Goal: Information Seeking & Learning: Learn about a topic

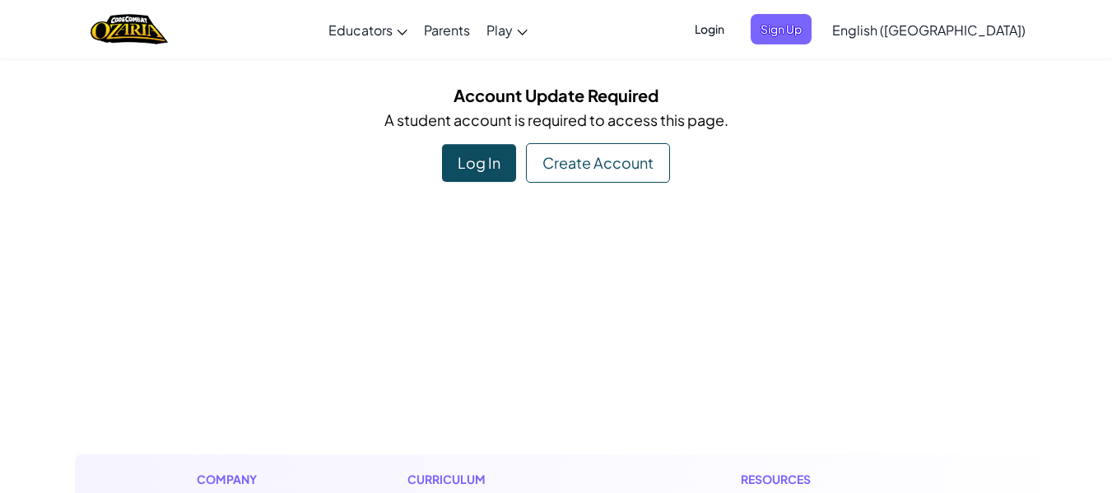
click at [483, 160] on div "Log In" at bounding box center [479, 163] width 74 height 38
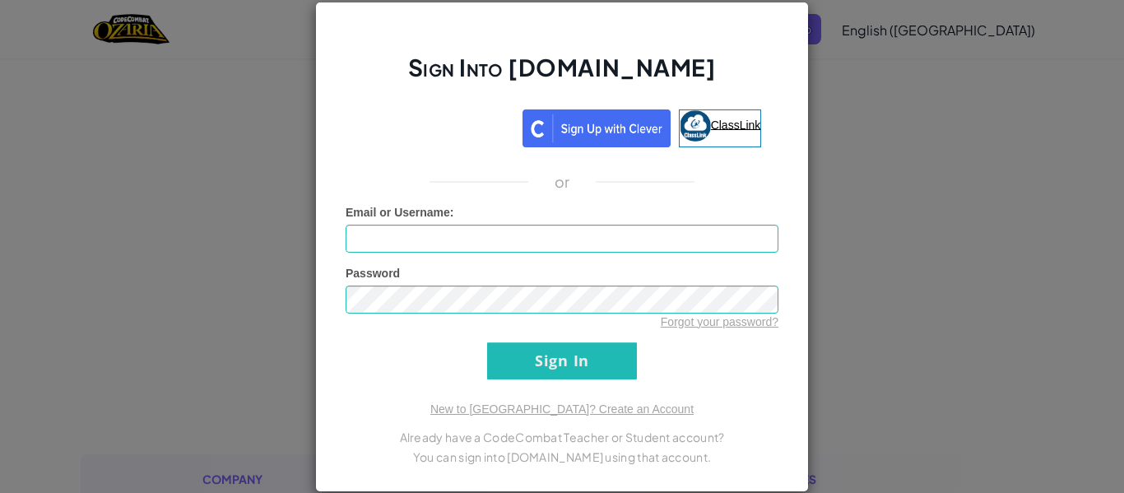
click at [714, 114] on link "ClassLink" at bounding box center [720, 128] width 83 height 38
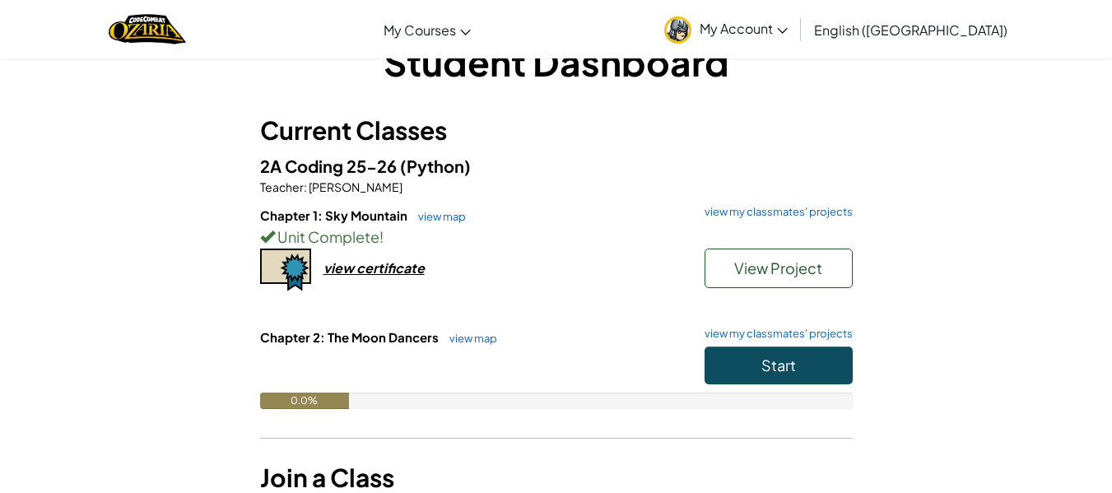
scroll to position [82, 0]
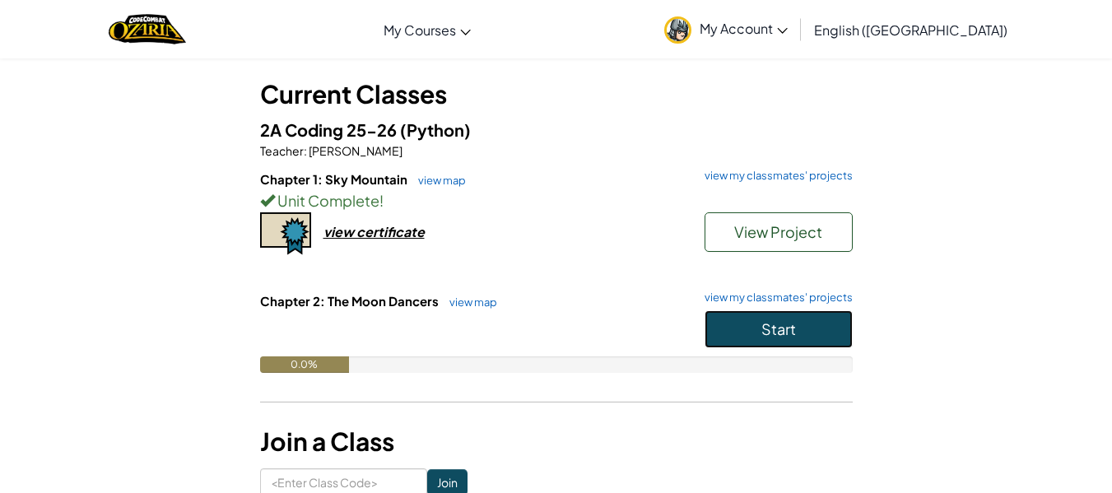
click at [770, 323] on span "Start" at bounding box center [778, 328] width 35 height 19
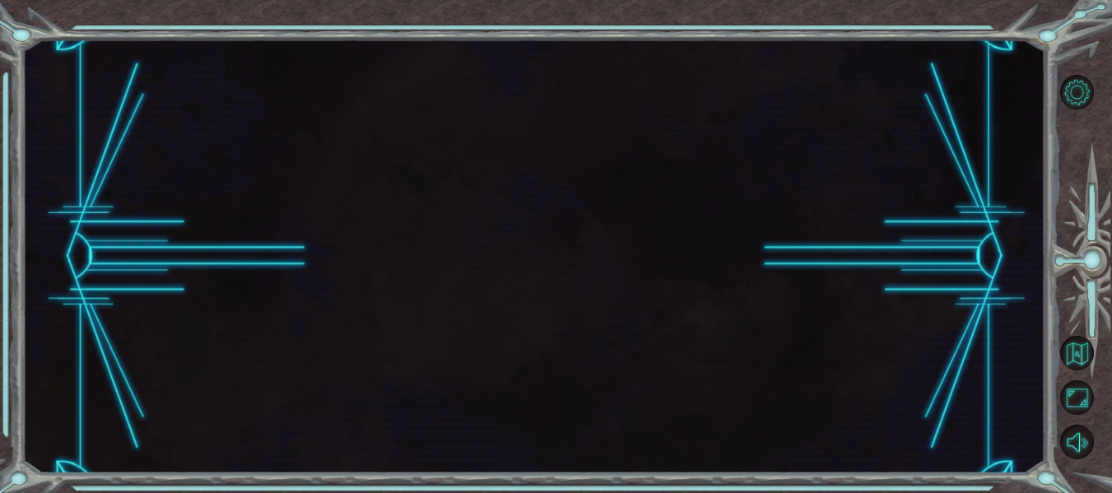
click at [766, 402] on div at bounding box center [533, 257] width 1023 height 434
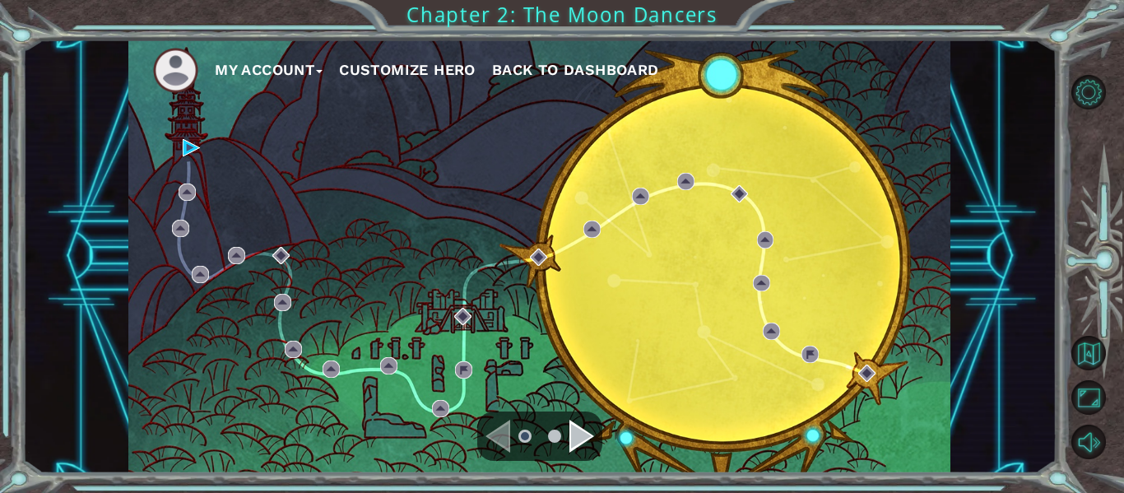
click at [581, 432] on div "Navigate to the next page" at bounding box center [582, 436] width 25 height 33
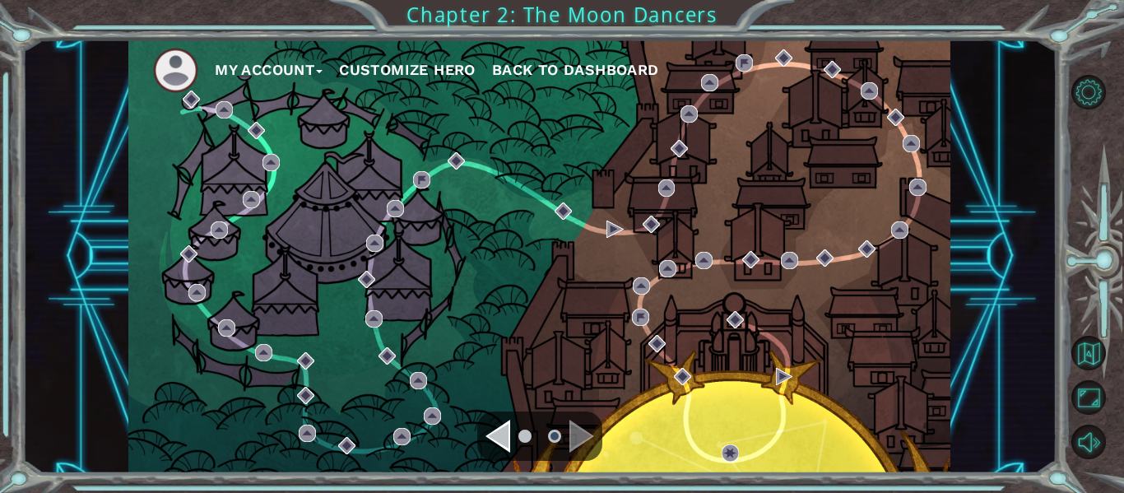
click at [579, 435] on div "Navigate to the next page" at bounding box center [582, 436] width 25 height 33
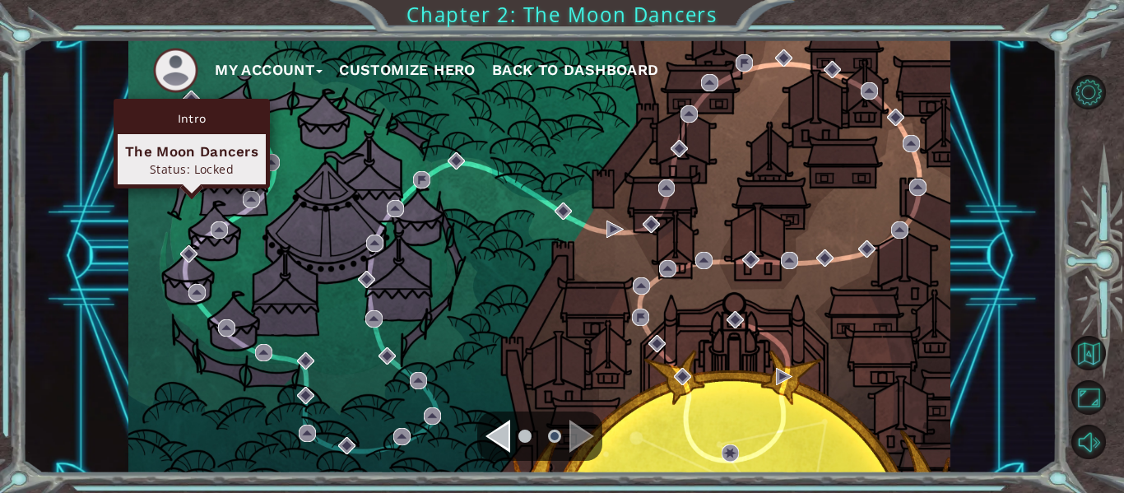
click at [193, 103] on div "Intro The Moon Dancers Status: Locked" at bounding box center [192, 144] width 156 height 90
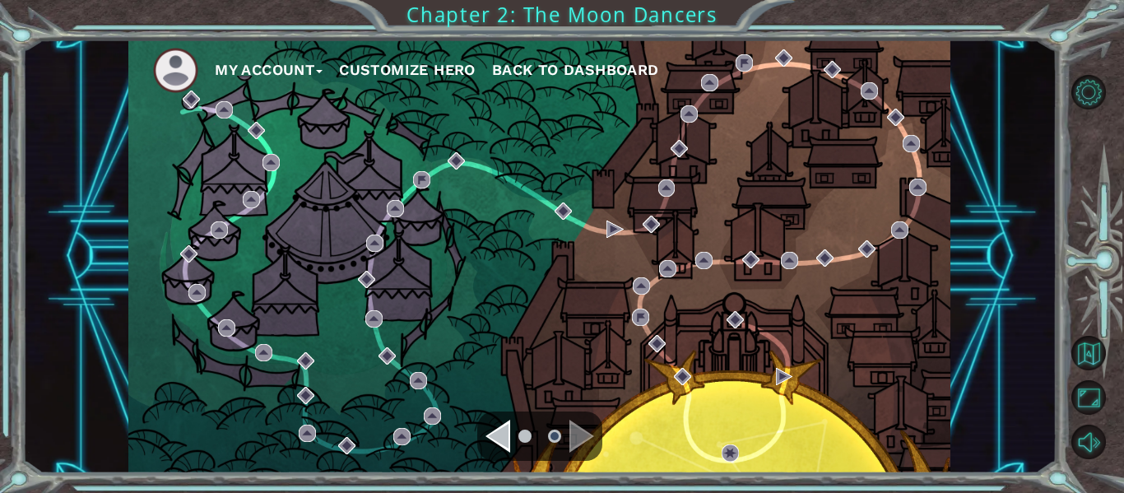
click at [508, 431] on div "Navigate to the previous page" at bounding box center [498, 436] width 25 height 33
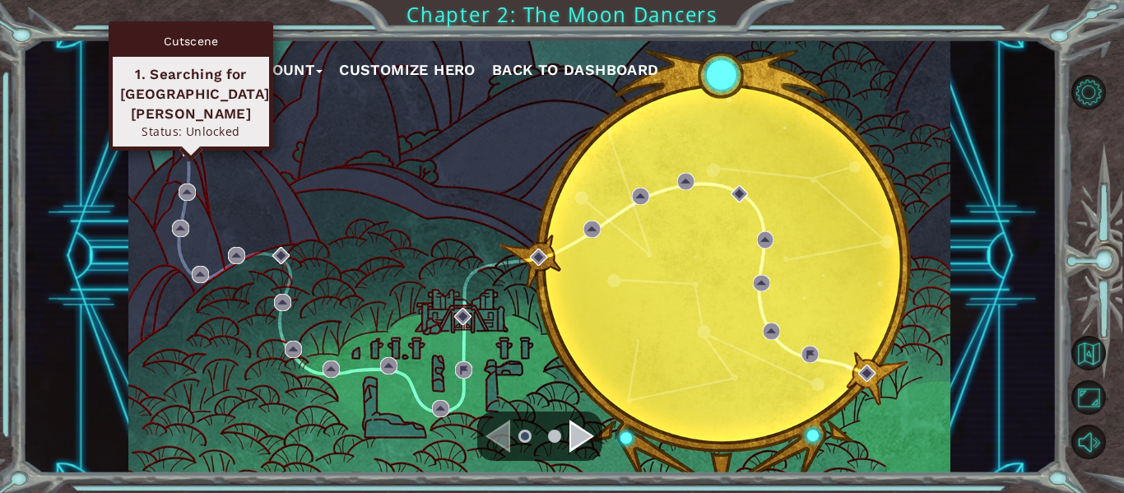
click at [187, 148] on div "My Account Customize Hero Back to Dashboard" at bounding box center [539, 257] width 822 height 434
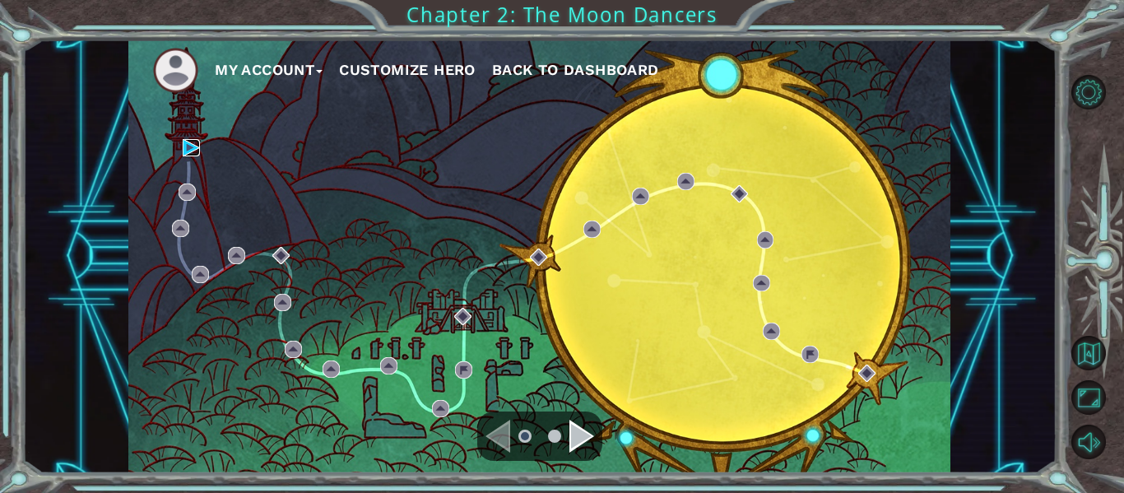
click at [188, 148] on img at bounding box center [191, 147] width 17 height 17
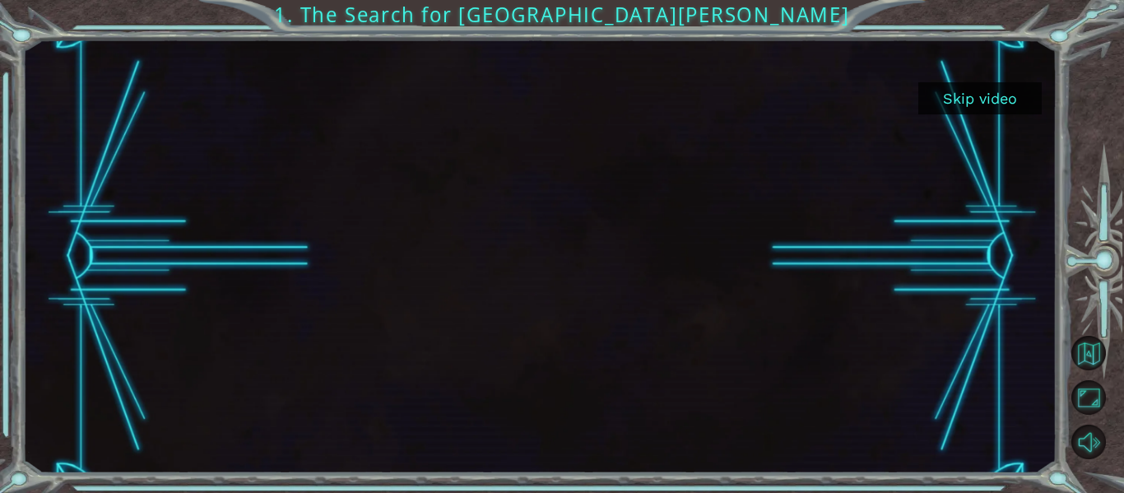
click at [988, 116] on div at bounding box center [539, 257] width 1035 height 434
click at [972, 93] on button "Skip video" at bounding box center [980, 98] width 123 height 32
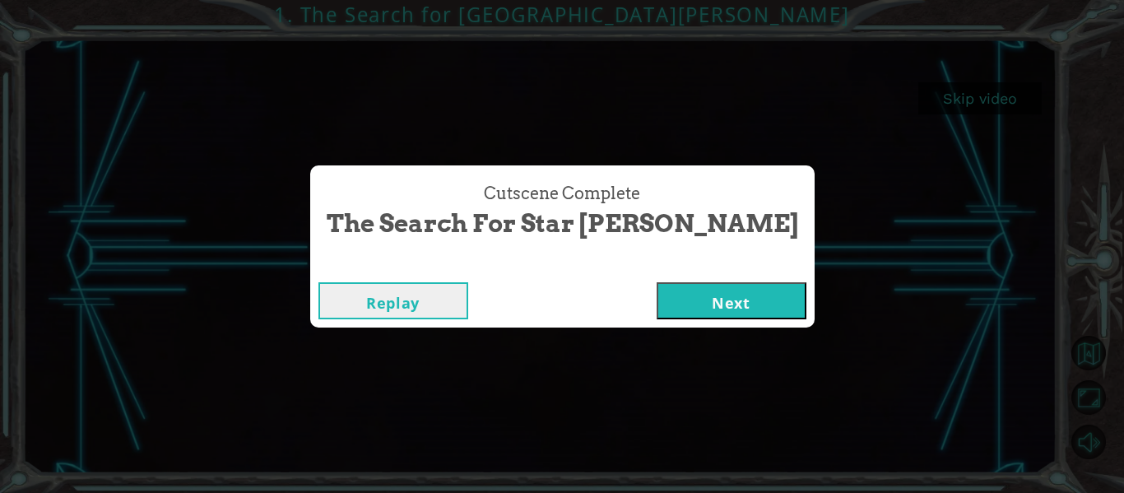
click at [663, 291] on button "Next" at bounding box center [732, 300] width 150 height 37
